Goal: Task Accomplishment & Management: Manage account settings

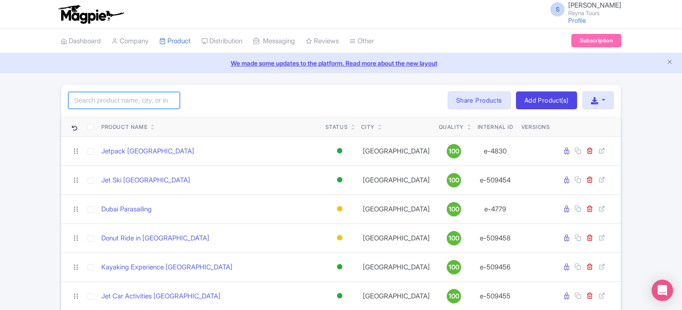
click at [144, 93] on input "search" at bounding box center [124, 100] width 112 height 17
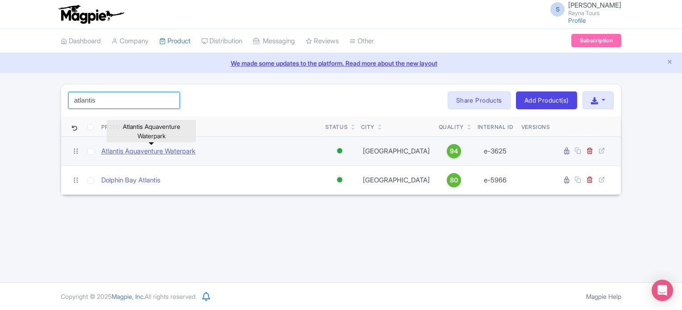
type input "atlantis"
click at [168, 151] on link "Atlantis Aquaventure Waterpark" at bounding box center [148, 151] width 94 height 10
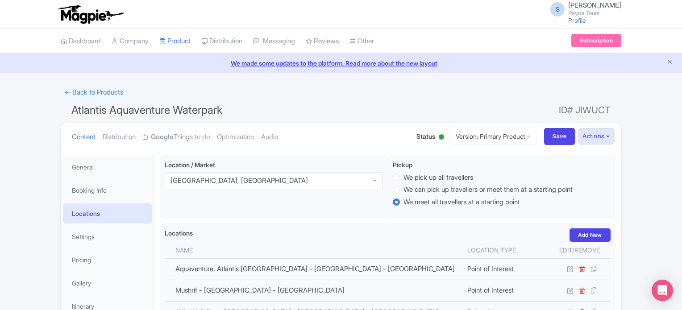
click at [590, 106] on span "ID# JIWUCT" at bounding box center [585, 110] width 52 height 18
copy form "ID# JIWUCT Content Distribution Google Things to do Optimization Audio"
click at [152, 113] on span "Atlantis Aquaventure Waterpark" at bounding box center [146, 110] width 151 height 13
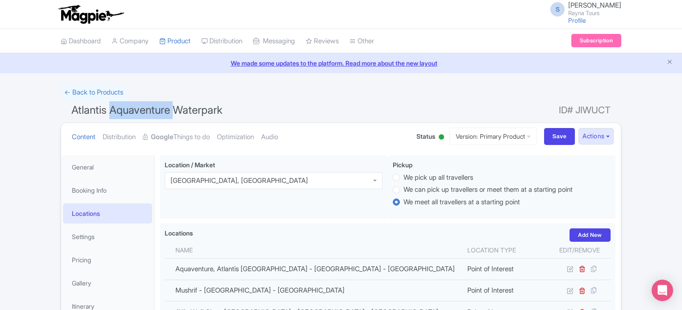
click at [152, 113] on span "Atlantis Aquaventure Waterpark" at bounding box center [146, 110] width 151 height 13
copy h1 "Atlantis Aquaventure Waterpark"
drag, startPoint x: 560, startPoint y: 111, endPoint x: 587, endPoint y: 110, distance: 27.2
click at [587, 110] on span "ID# JIWUCT" at bounding box center [585, 110] width 52 height 18
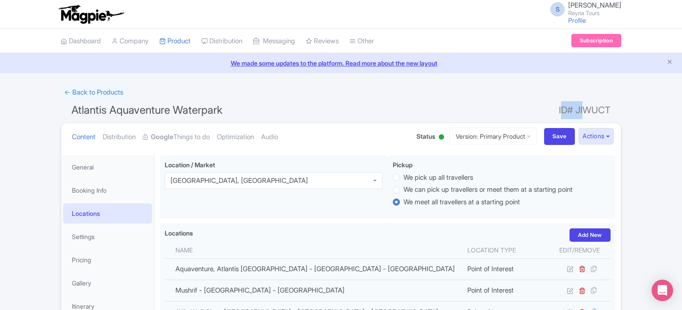
click at [565, 110] on span "ID# JIWUCT" at bounding box center [585, 110] width 52 height 18
